Goal: Task Accomplishment & Management: Use online tool/utility

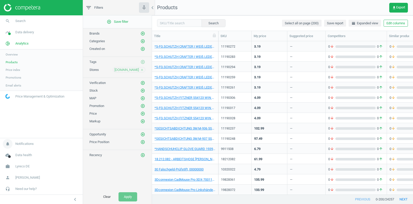
scroll to position [153, 261]
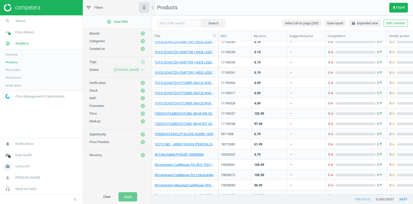
click at [18, 168] on span "Lyreco DE" at bounding box center [22, 166] width 14 height 5
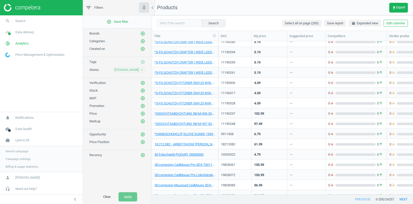
click at [19, 154] on link "Switch campaign" at bounding box center [41, 151] width 83 height 8
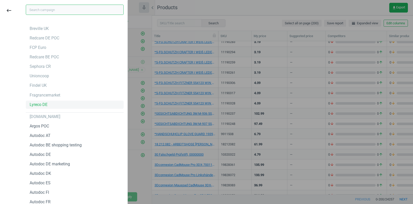
scroll to position [21, 0]
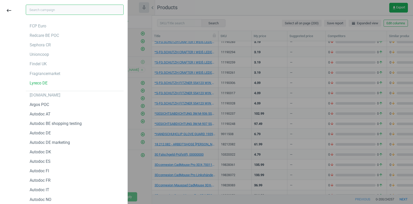
click at [67, 10] on input "text" at bounding box center [75, 10] width 98 height 10
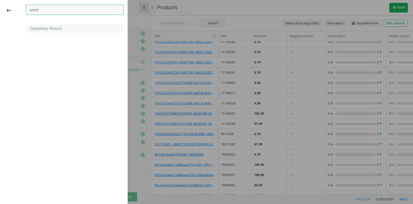
type input "speed"
click at [55, 31] on div "Speedway Motors" at bounding box center [46, 29] width 32 height 6
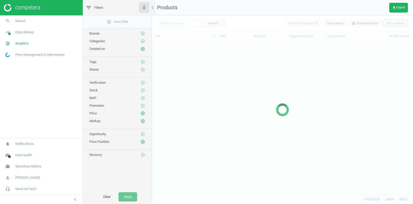
scroll to position [153, 261]
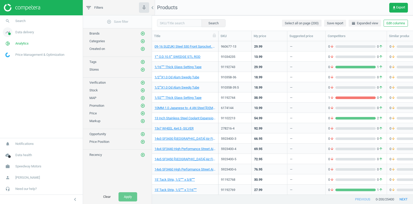
click at [28, 33] on span "Data delivery" at bounding box center [24, 32] width 19 height 5
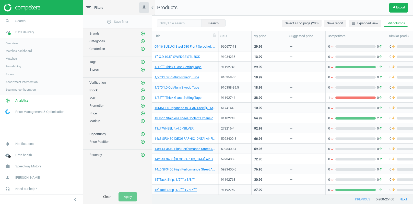
click at [15, 66] on span "Rematching" at bounding box center [14, 66] width 16 height 4
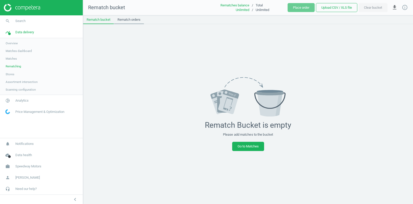
click at [134, 19] on link "Rematch orders" at bounding box center [129, 19] width 30 height 9
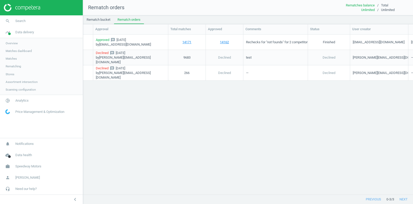
scroll to position [0, 31]
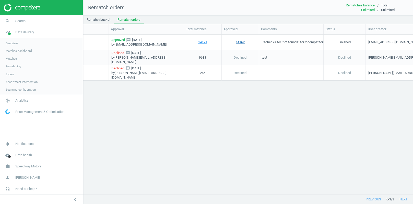
click at [241, 42] on link "14162" at bounding box center [240, 42] width 9 height 5
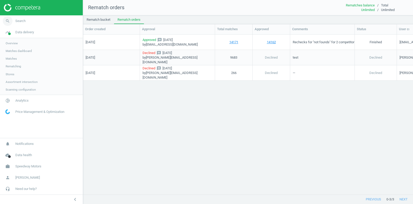
click at [22, 21] on span "Search" at bounding box center [20, 21] width 10 height 5
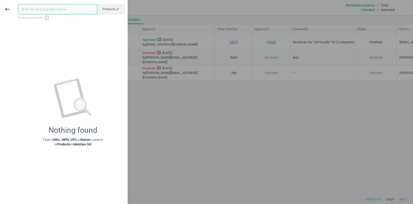
click at [30, 9] on input "text" at bounding box center [57, 9] width 79 height 10
paste input "1826036"
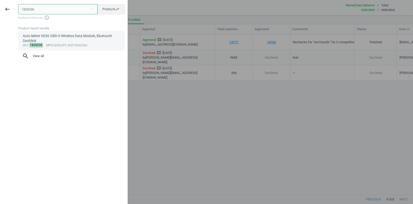
type input "1826036"
click at [64, 36] on div "Auto Meter 6036 OBD-II Wireless Data Module, Bluetooth Dashlink" at bounding box center [72, 38] width 98 height 10
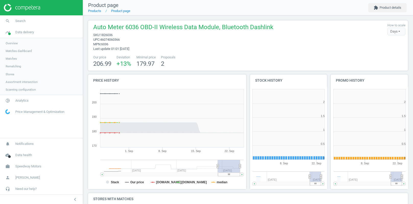
scroll to position [102, 77]
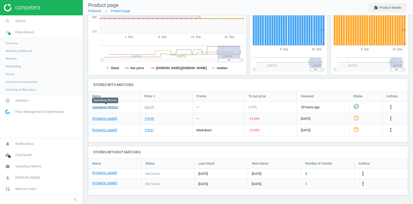
click at [108, 107] on link "Speedway Motors" at bounding box center [105, 107] width 26 height 5
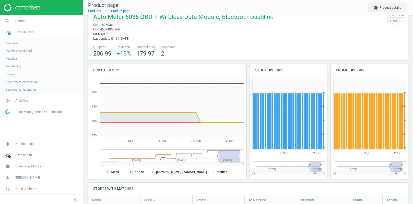
scroll to position [0, 0]
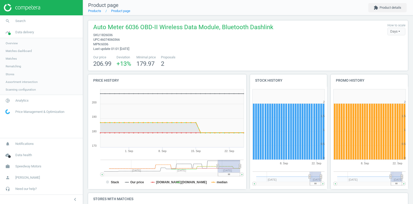
click at [115, 39] on span "46074060366" at bounding box center [110, 40] width 20 height 4
copy span "46074060366"
click at [24, 19] on span "Search" at bounding box center [20, 21] width 10 height 5
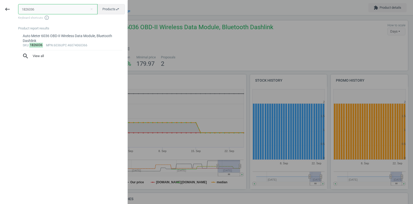
click at [40, 7] on input "1826036" at bounding box center [57, 9] width 79 height 10
paste input "278506-BLK"
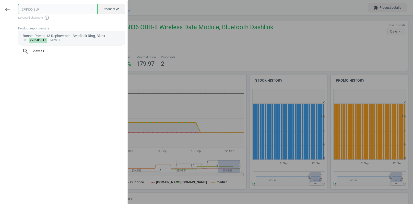
type input "278506-BLK"
click at [71, 36] on div "Basset Racing 13 Replacement Beadlock Ring, Black" at bounding box center [72, 35] width 98 height 5
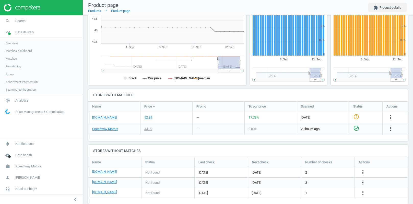
scroll to position [108, 0]
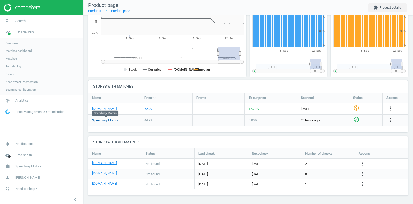
click at [102, 120] on link "Speedway Motors" at bounding box center [105, 120] width 26 height 5
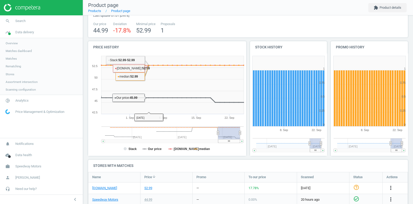
scroll to position [0, 0]
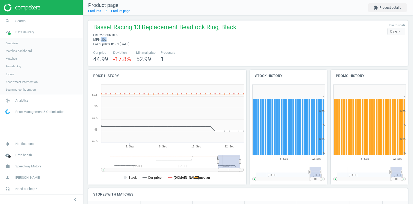
drag, startPoint x: 103, startPoint y: 40, endPoint x: 109, endPoint y: 40, distance: 5.4
click at [109, 40] on span "mpn : 30L" at bounding box center [164, 39] width 143 height 5
copy span "30L"
click at [23, 21] on span "Search" at bounding box center [20, 21] width 10 height 5
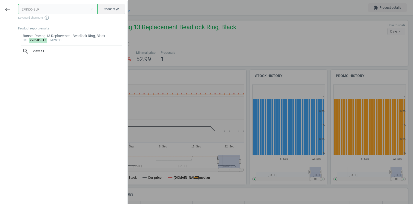
click at [46, 10] on input "278506-BLK" at bounding box center [57, 9] width 79 height 10
paste input "10622200CR"
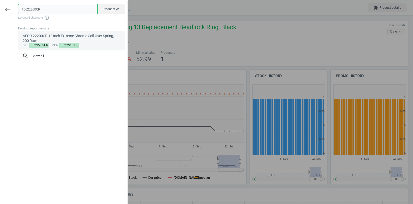
type input "10622200CR"
click at [67, 38] on div "AFCO 22200CR 12 Inch Extreme Chrome Coil-Over Spring, 200 Rate" at bounding box center [72, 38] width 98 height 10
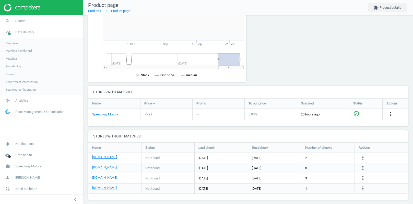
scroll to position [104, 0]
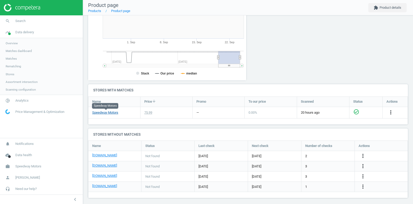
click at [109, 111] on link "Speedway Motors" at bounding box center [105, 112] width 26 height 5
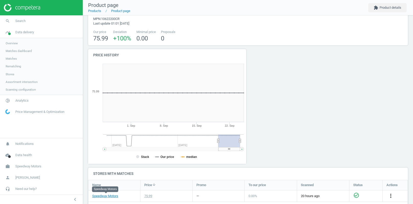
scroll to position [0, 0]
